Goal: Information Seeking & Learning: Find specific fact

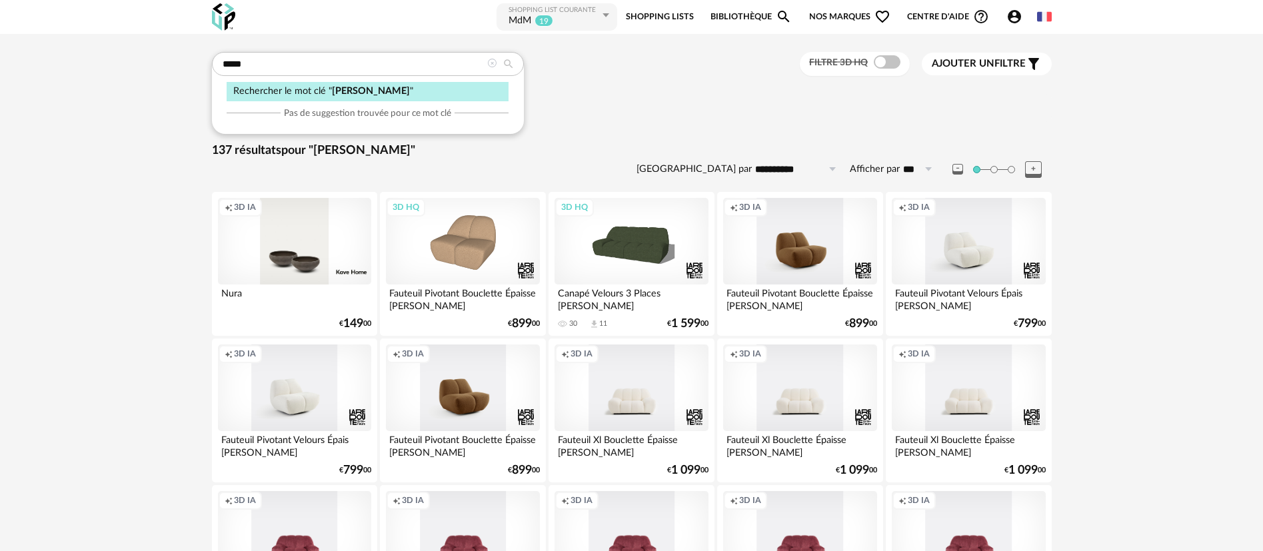
click at [490, 68] on div at bounding box center [491, 64] width 9 height 13
